Goal: Navigation & Orientation: Find specific page/section

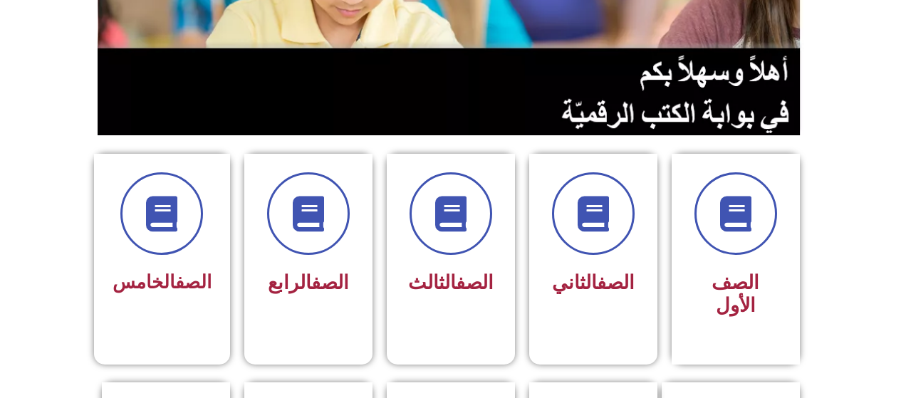
scroll to position [289, 0]
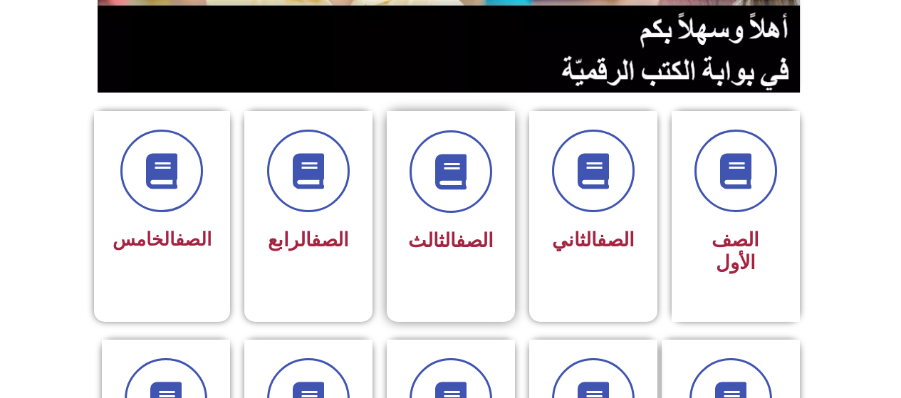
click at [478, 244] on link "الصف" at bounding box center [475, 240] width 38 height 23
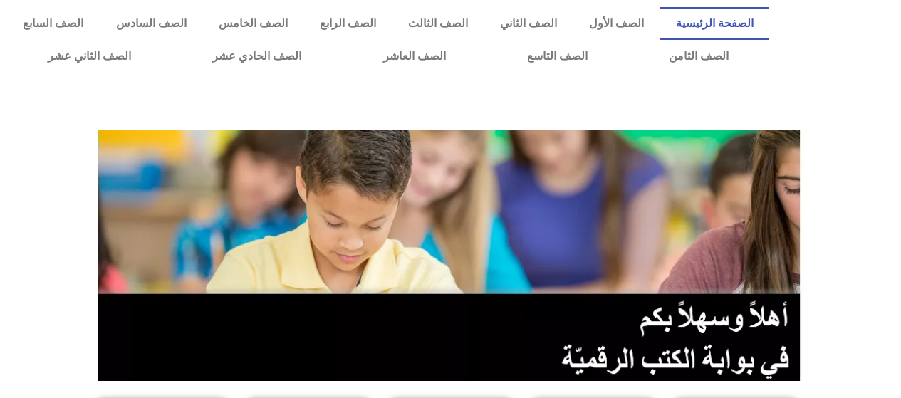
scroll to position [289, 0]
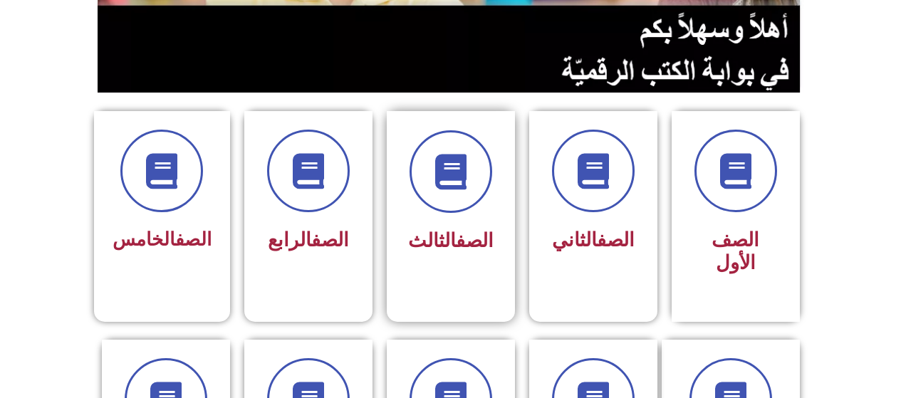
click at [484, 251] on link "الصف" at bounding box center [475, 240] width 38 height 23
click at [482, 251] on link "الصف" at bounding box center [475, 240] width 38 height 23
click at [481, 251] on link "الصف" at bounding box center [475, 240] width 38 height 23
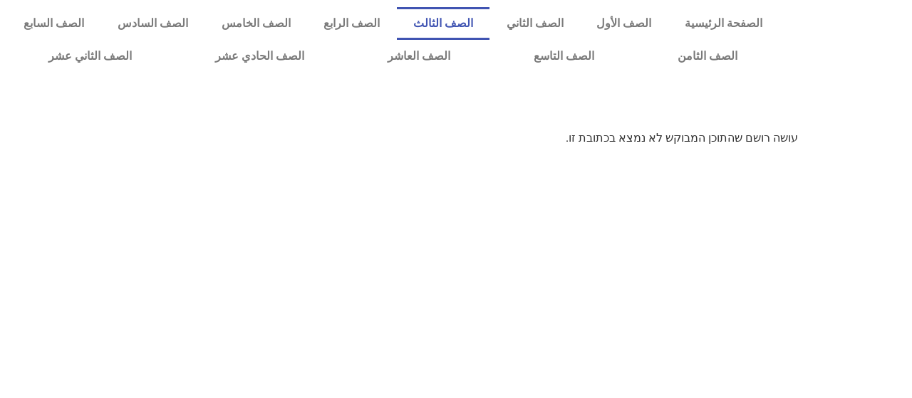
click at [463, 25] on link "الصف الثالث" at bounding box center [443, 23] width 93 height 33
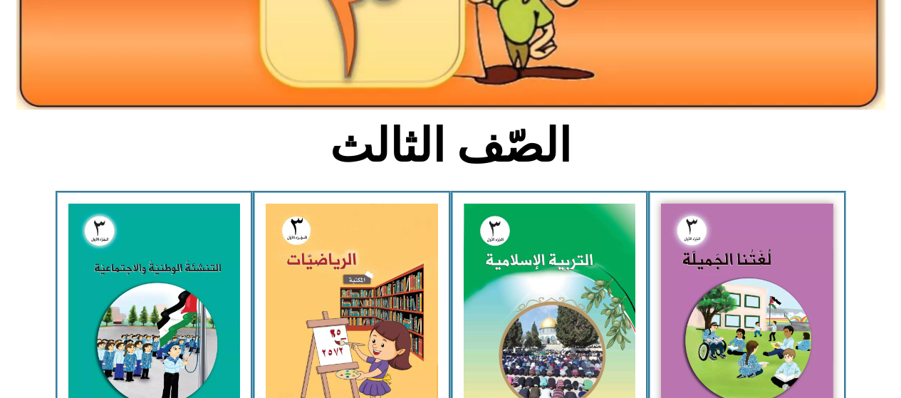
scroll to position [254, 0]
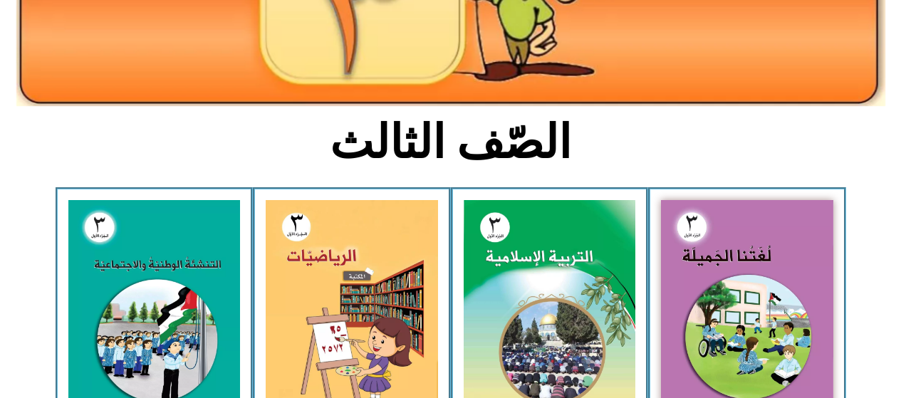
click at [492, 257] on img at bounding box center [550, 307] width 172 height 214
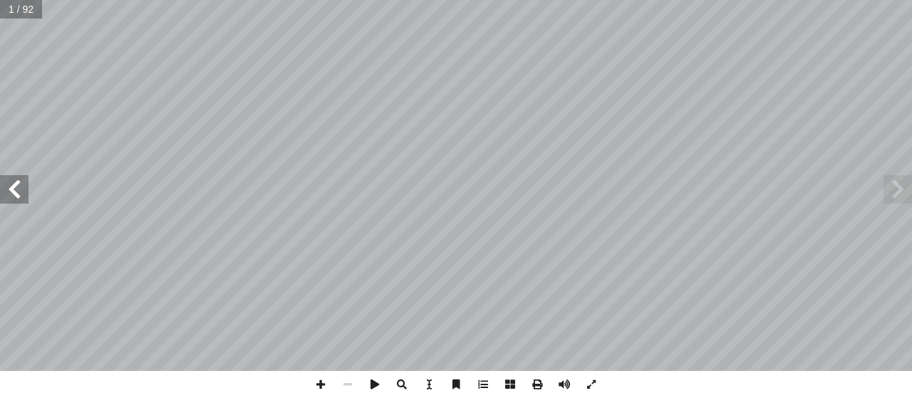
click at [14, 187] on span at bounding box center [14, 189] width 28 height 28
click at [16, 193] on span at bounding box center [14, 189] width 28 height 28
click at [15, 198] on span at bounding box center [14, 189] width 28 height 28
click at [11, 192] on span at bounding box center [14, 189] width 28 height 28
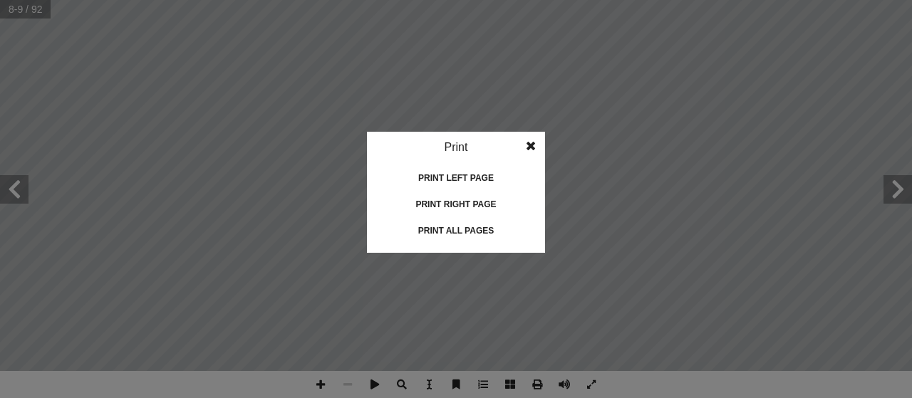
click at [570, 294] on idv "Print Print current page Print left page Print right page Print all pages" at bounding box center [456, 199] width 912 height 398
